Goal: Transaction & Acquisition: Purchase product/service

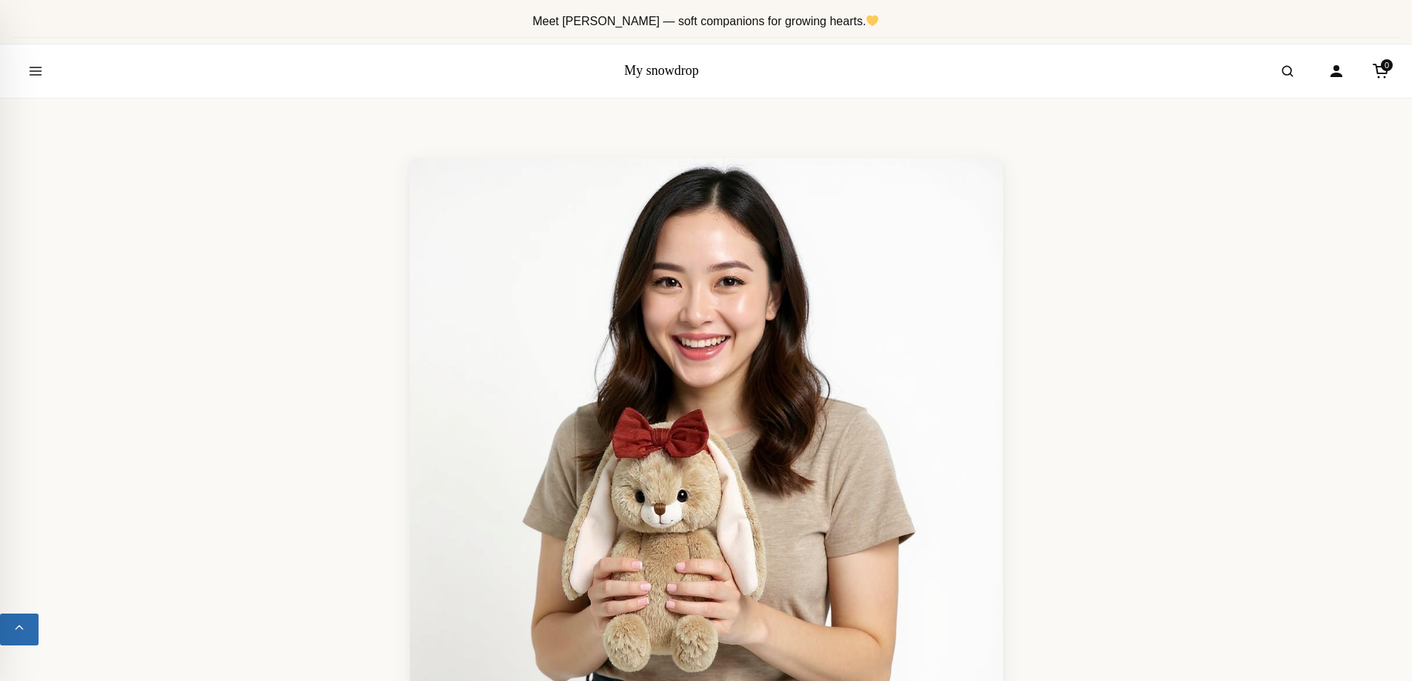
click at [648, 71] on link "My snowdrop" at bounding box center [661, 70] width 75 height 15
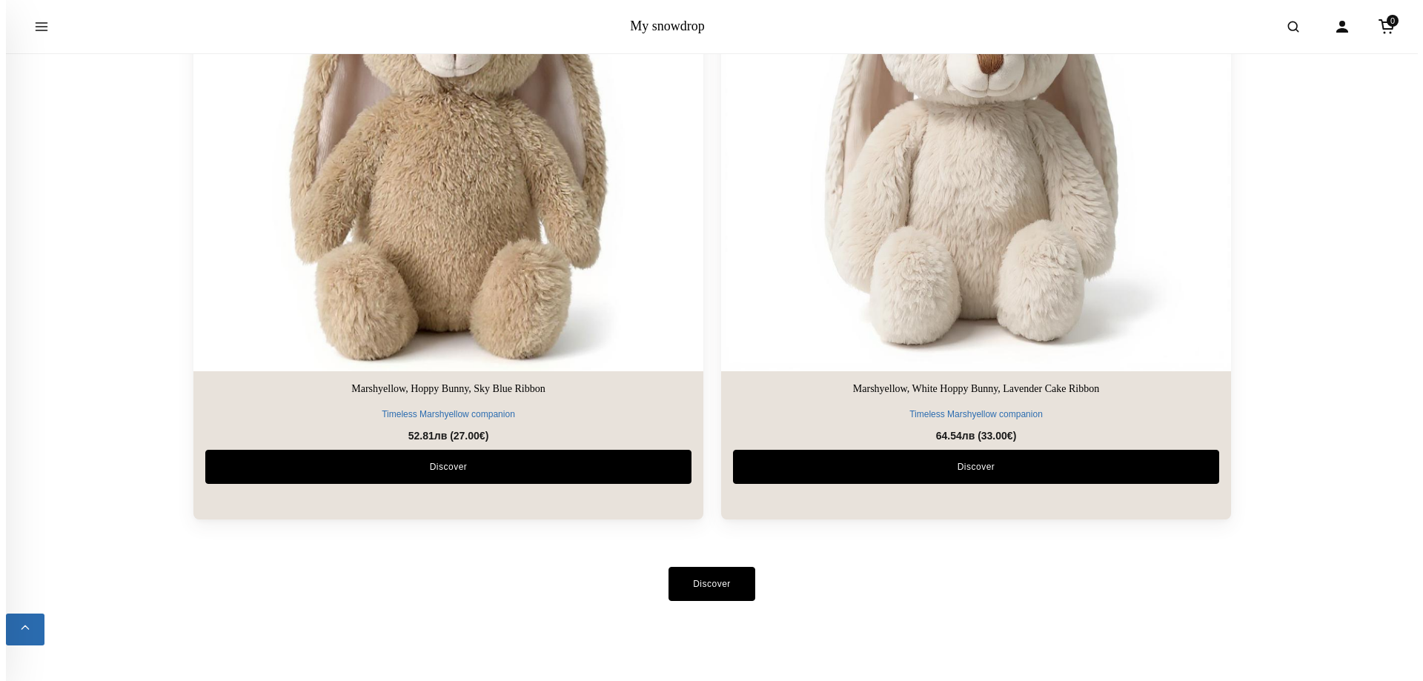
scroll to position [3707, 0]
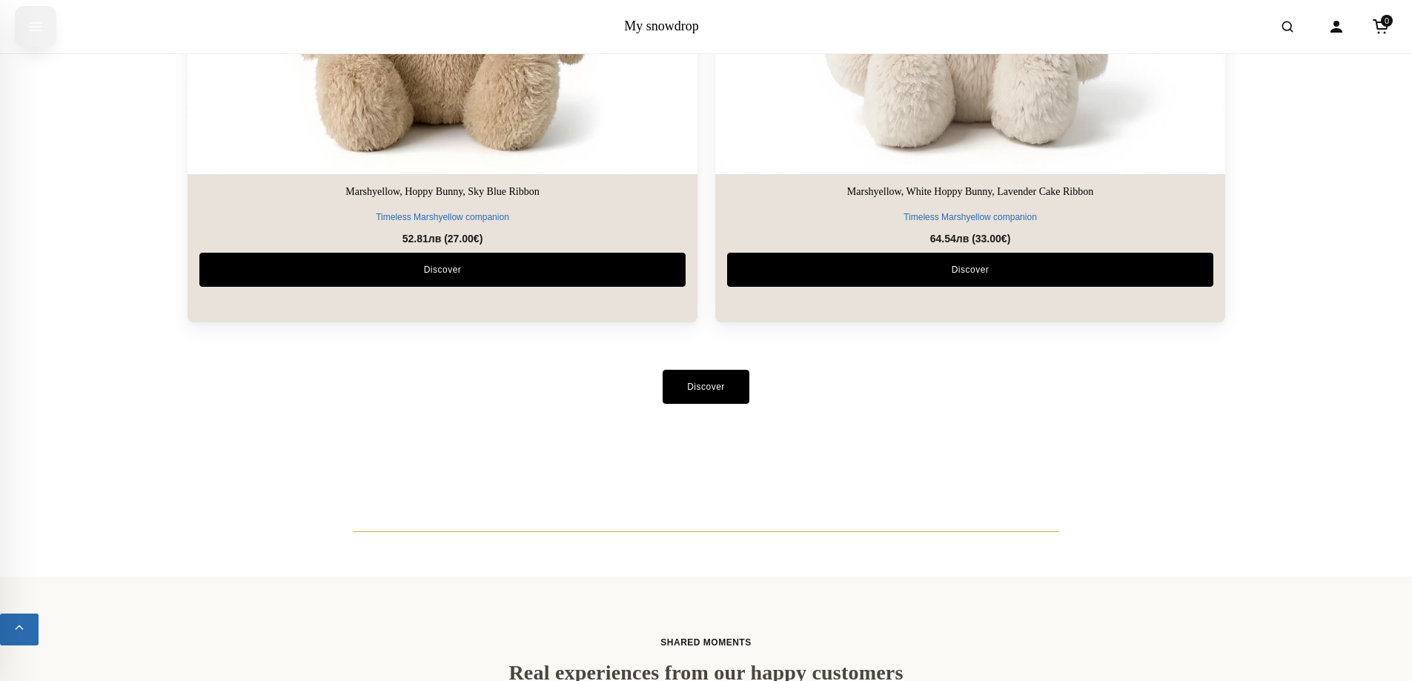
click at [41, 29] on icon "Open menu" at bounding box center [35, 26] width 15 height 27
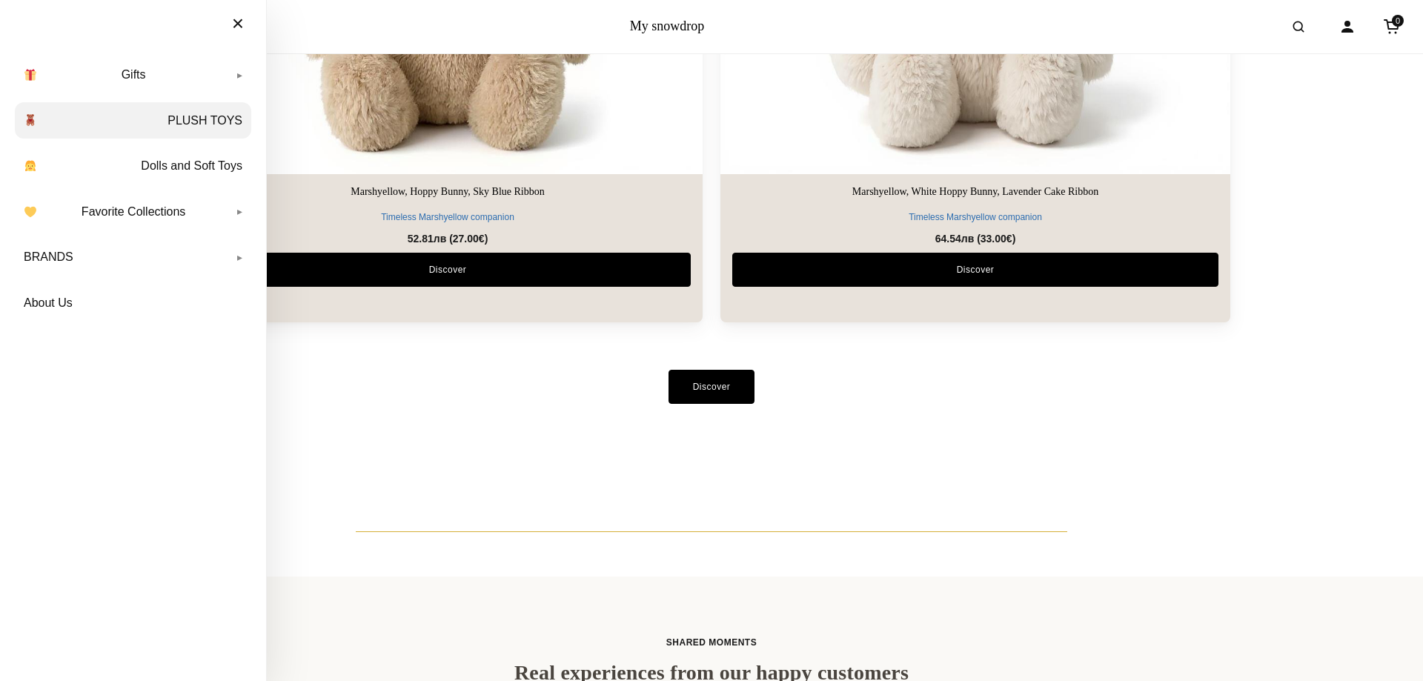
click at [177, 121] on link "PLUSH TOYS" at bounding box center [133, 120] width 236 height 37
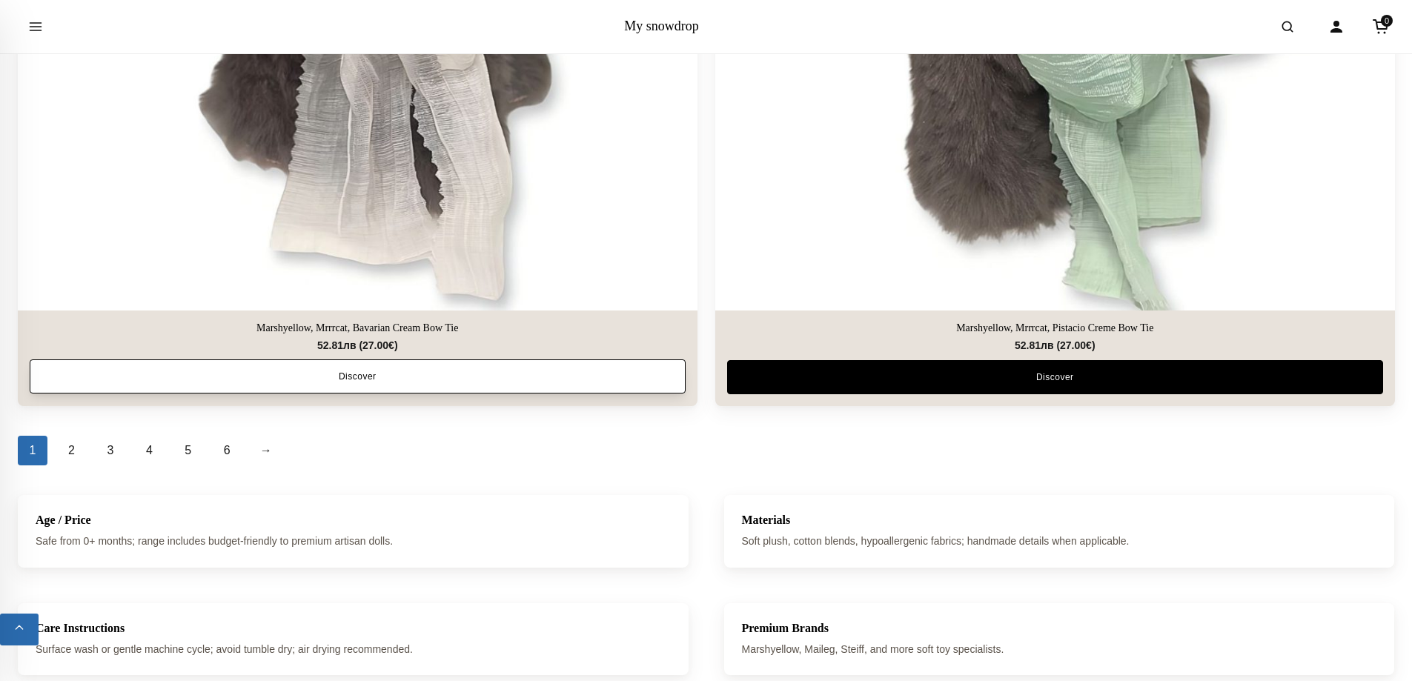
scroll to position [6598, 0]
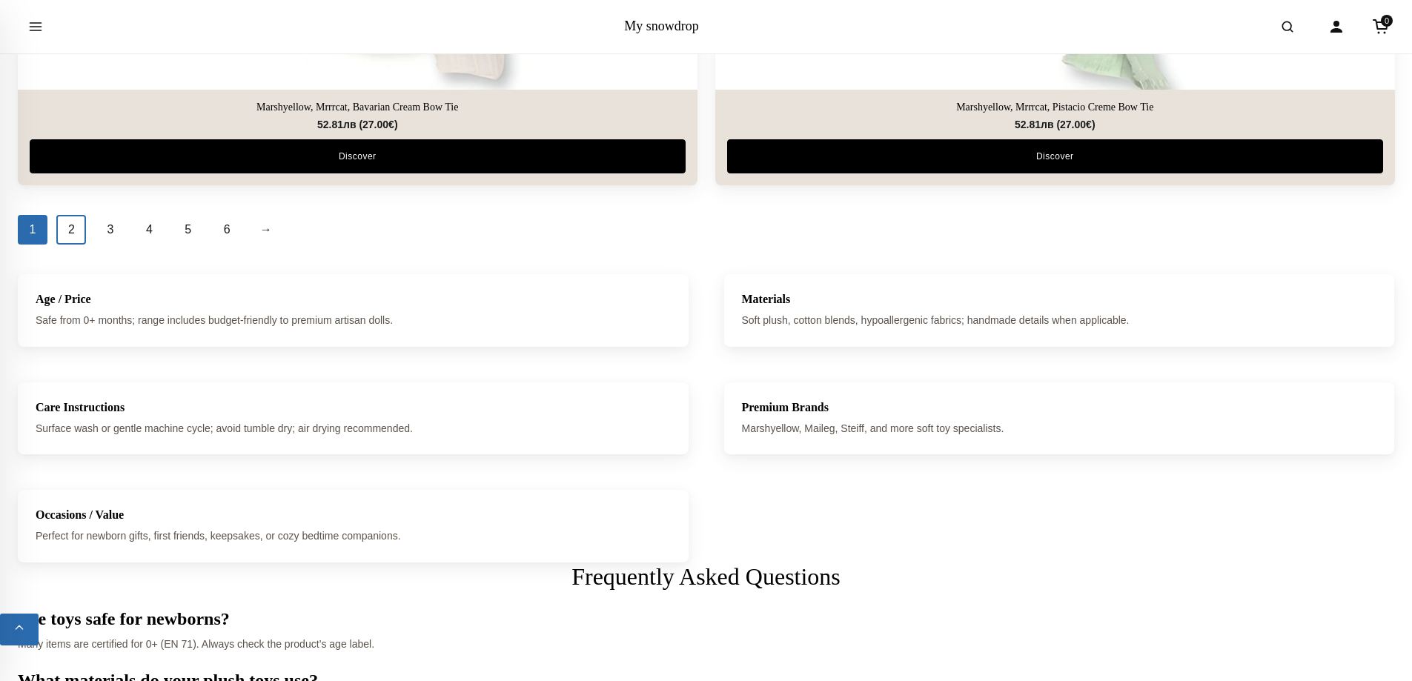
click at [80, 231] on link "2" at bounding box center [71, 230] width 30 height 30
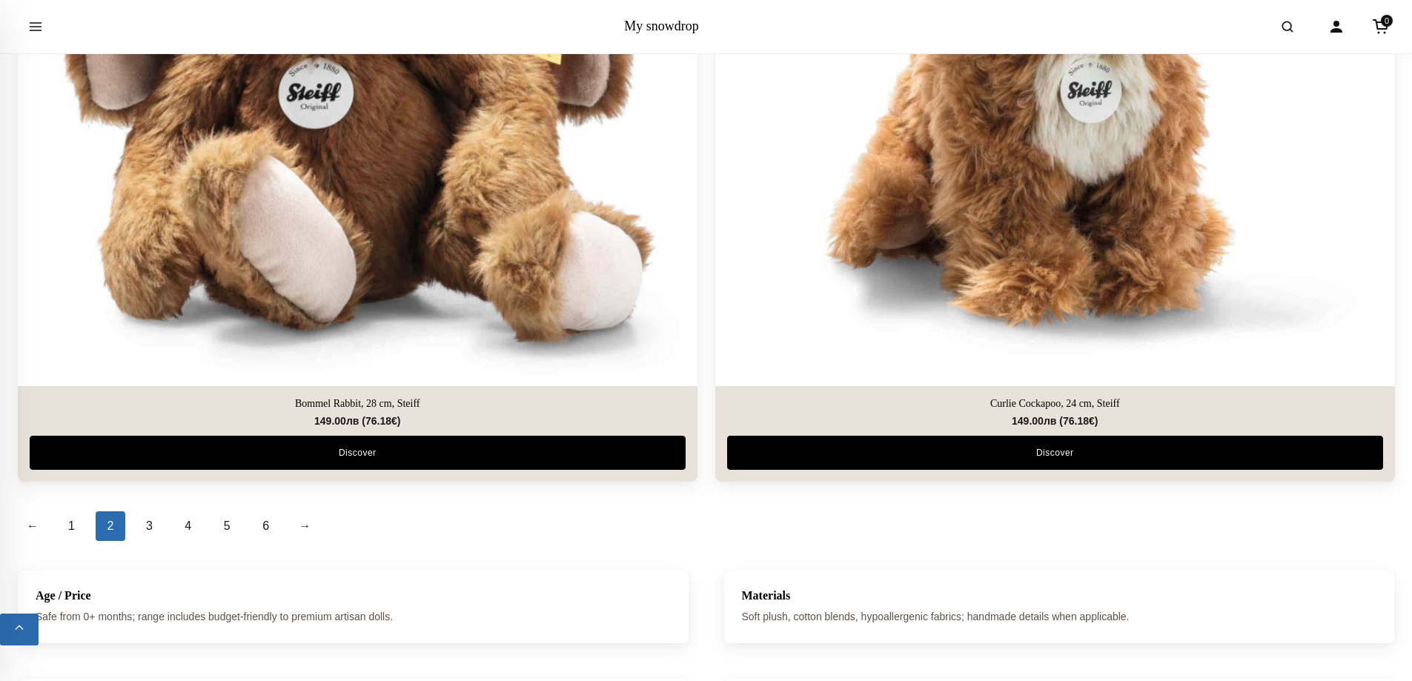
scroll to position [6672, 0]
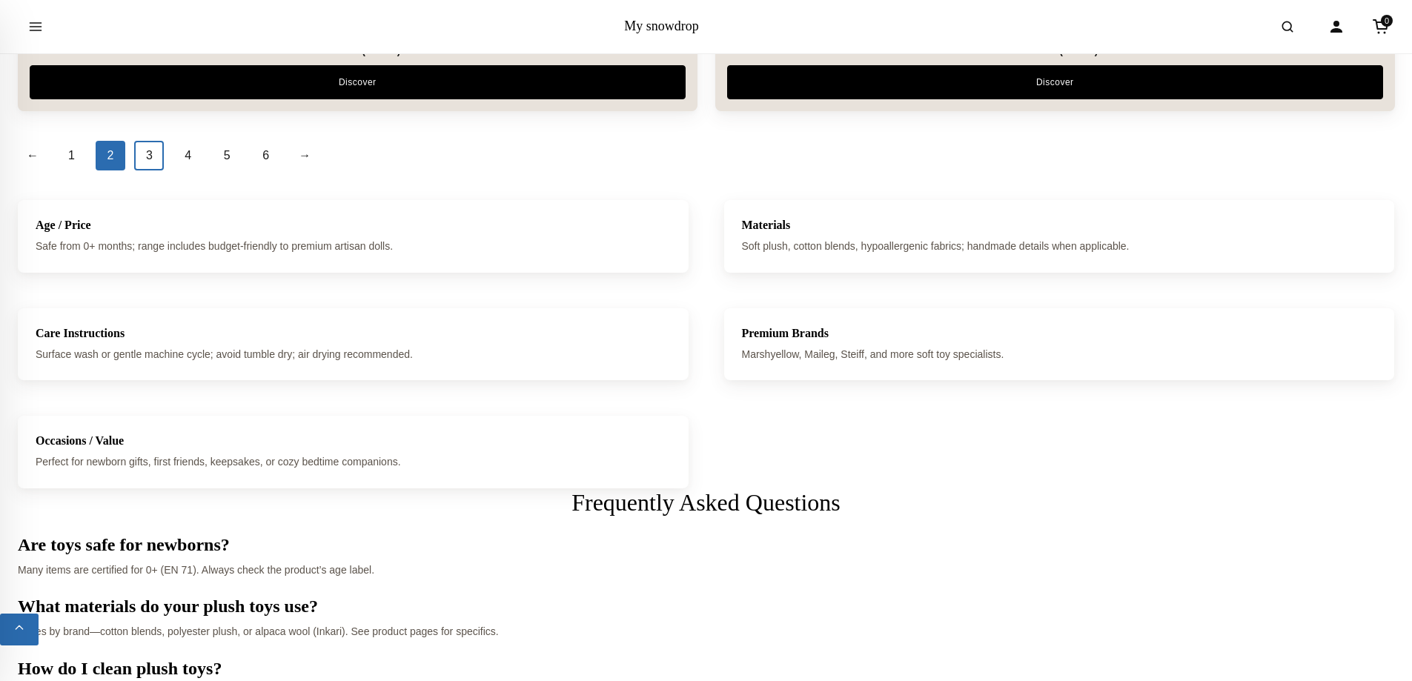
click at [152, 162] on link "3" at bounding box center [149, 156] width 30 height 30
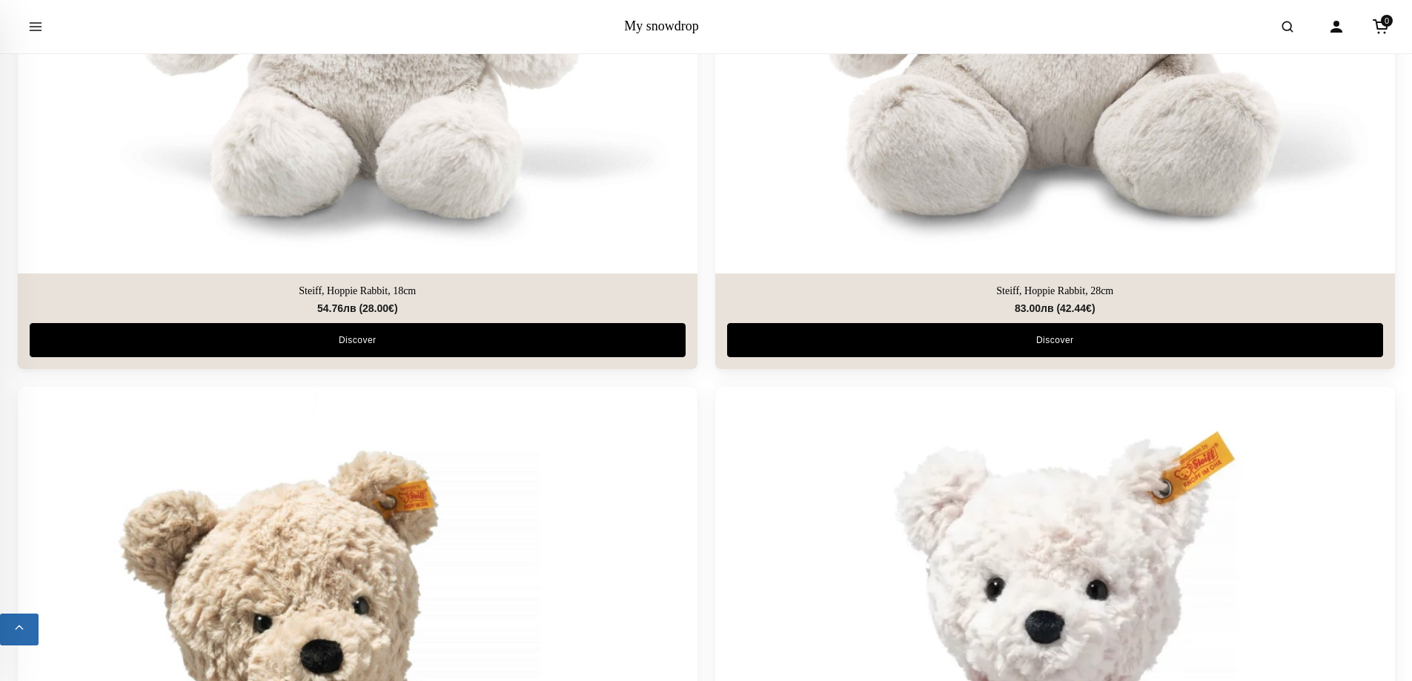
scroll to position [4152, 0]
